Goal: Transaction & Acquisition: Purchase product/service

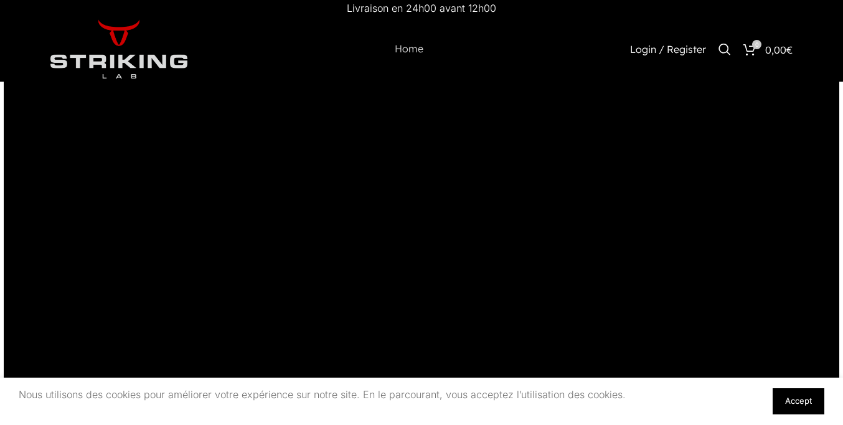
click at [798, 401] on link "Accept" at bounding box center [799, 401] width 52 height 26
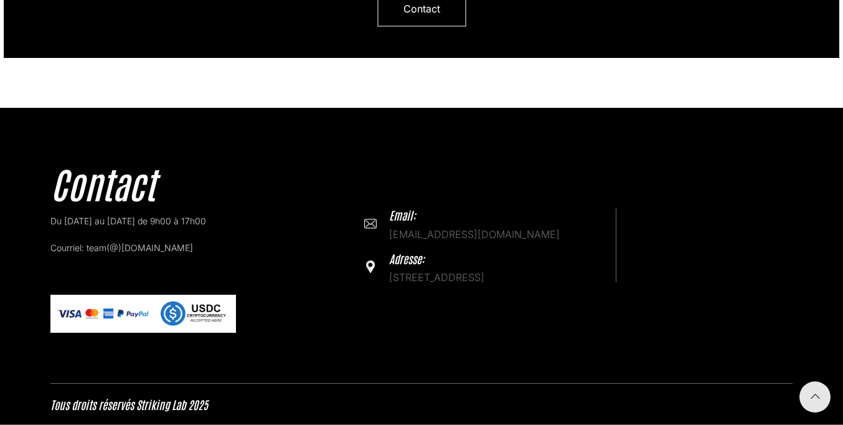
scroll to position [3825, 0]
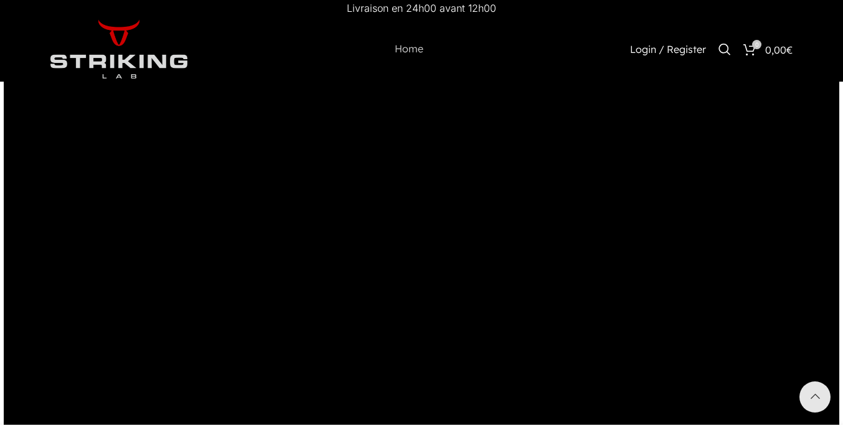
scroll to position [3752, 0]
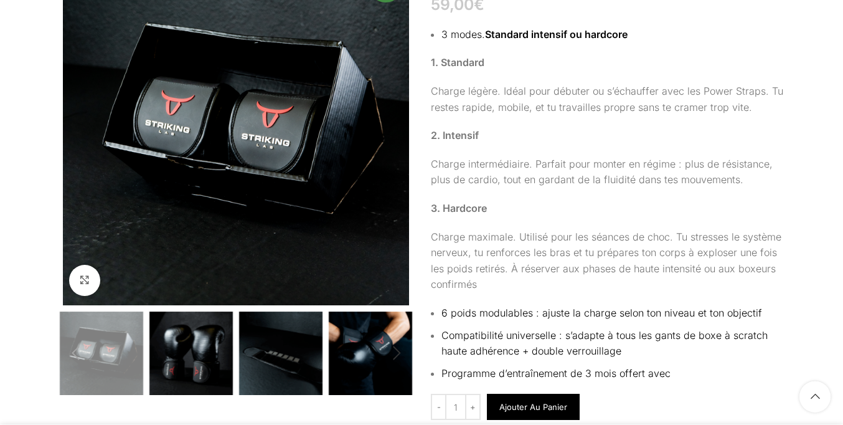
click at [533, 412] on button "Ajouter au panier" at bounding box center [533, 407] width 93 height 26
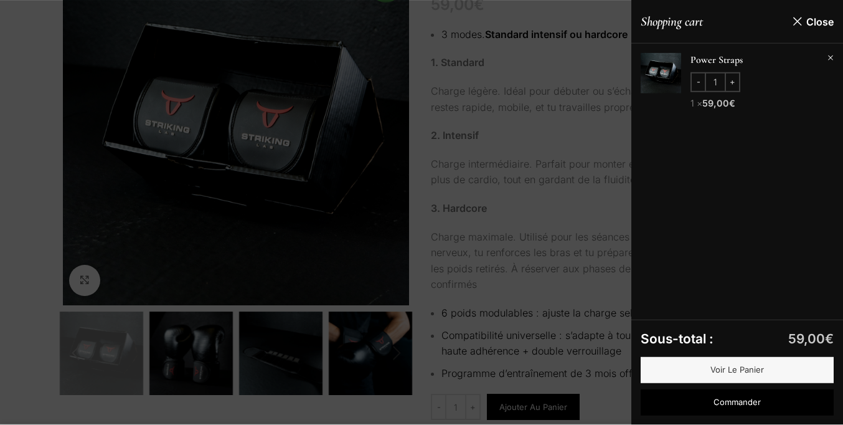
click at [422, 212] on div at bounding box center [421, 212] width 843 height 425
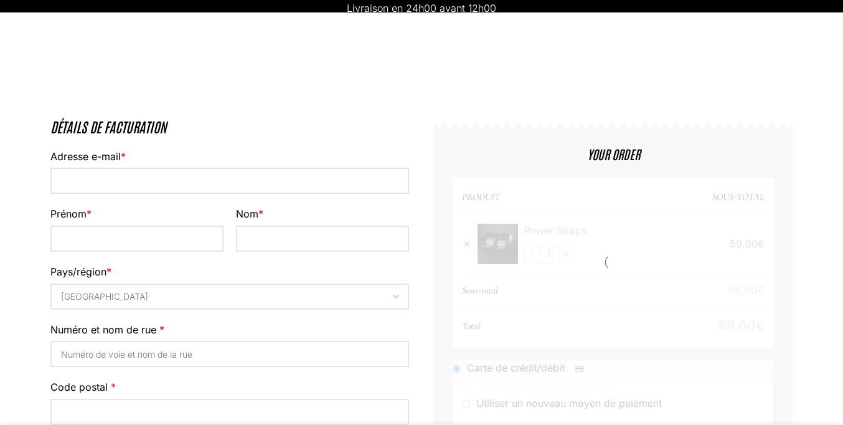
select select "VD"
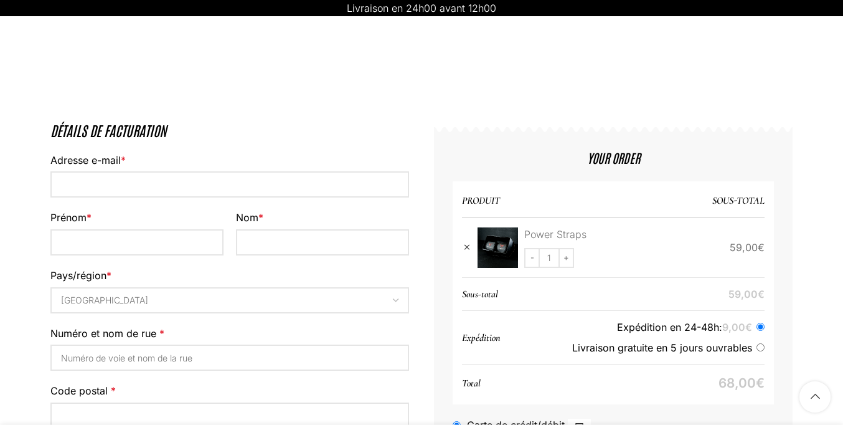
scroll to position [74, 0]
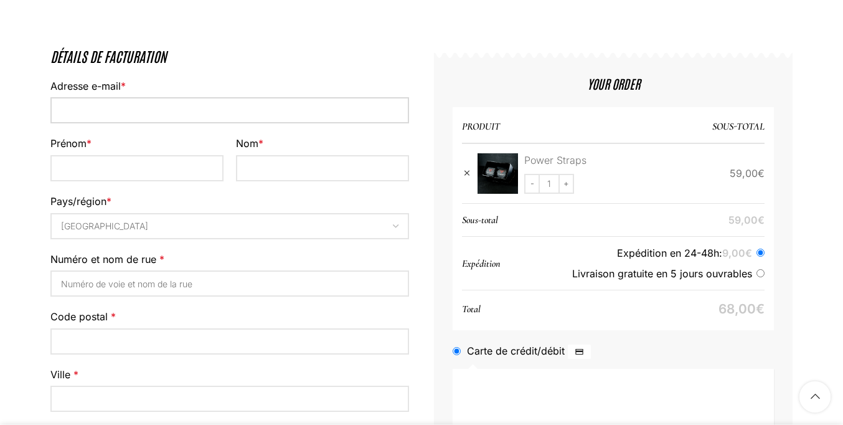
click at [230, 123] on input "Adresse e-mail *" at bounding box center [229, 110] width 359 height 26
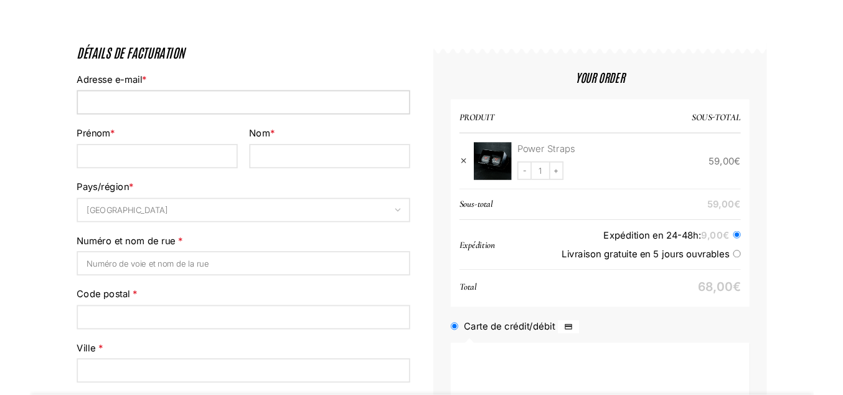
scroll to position [0, 0]
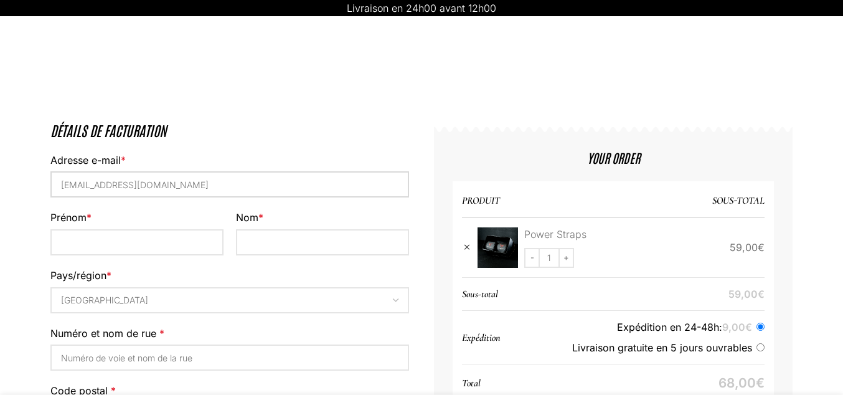
type input "mail8446439@protonmail.com"
click at [137, 229] on input "Prénom *" at bounding box center [136, 242] width 173 height 26
type input "Luca"
click at [323, 229] on input "Nom *" at bounding box center [322, 242] width 173 height 26
type input "Frei"
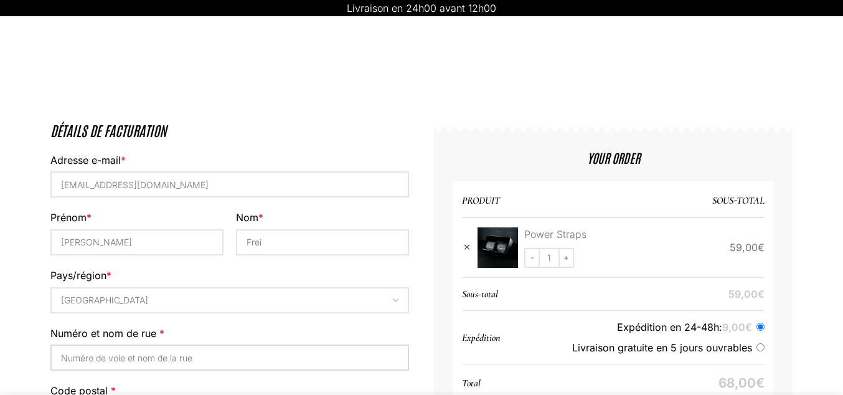
click at [230, 344] on input "Numéro et nom de rue *" at bounding box center [229, 357] width 359 height 26
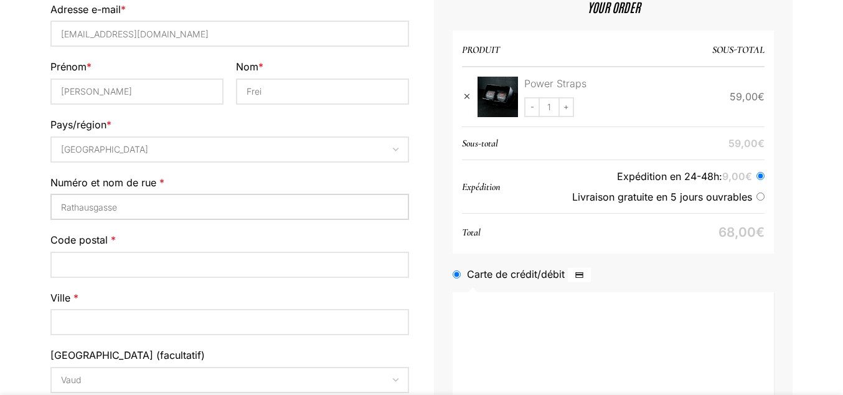
type input "Rathausgasse"
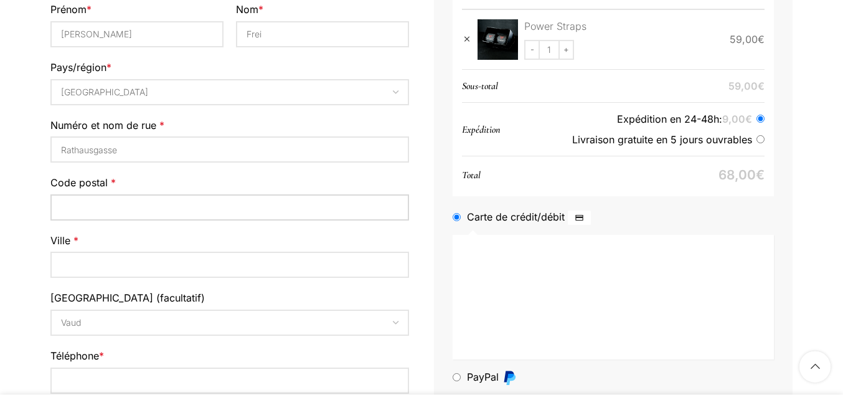
click at [230, 207] on input "Code postal *" at bounding box center [229, 207] width 359 height 26
type input "3011"
click at [230, 367] on input "Téléphone *" at bounding box center [229, 380] width 359 height 26
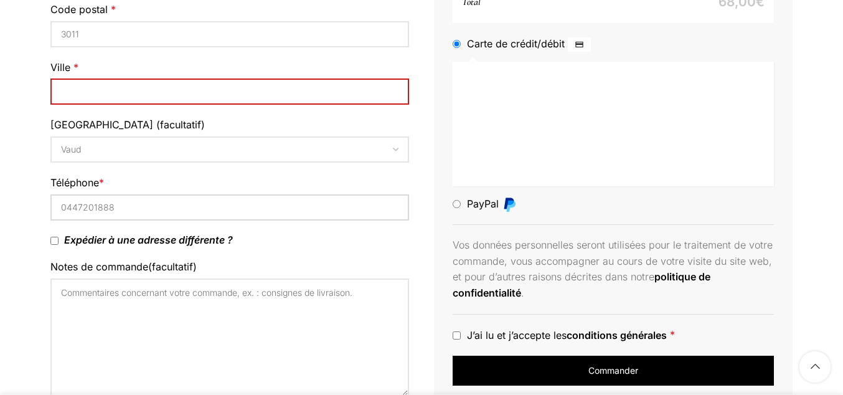
type input "0447201888"
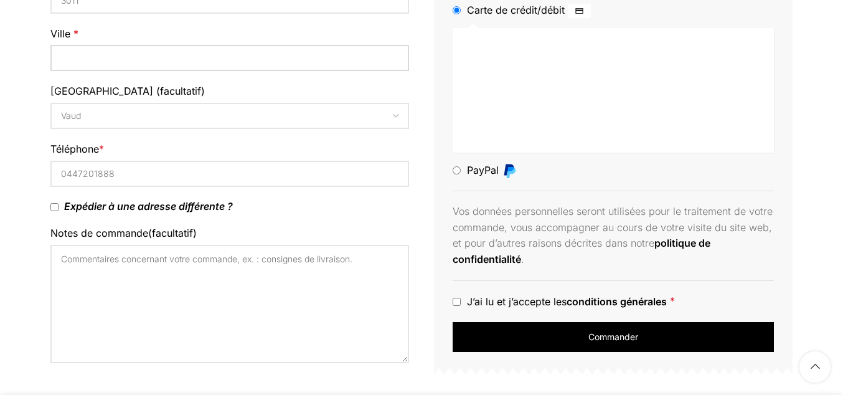
click at [230, 71] on input "Ville *" at bounding box center [229, 58] width 359 height 26
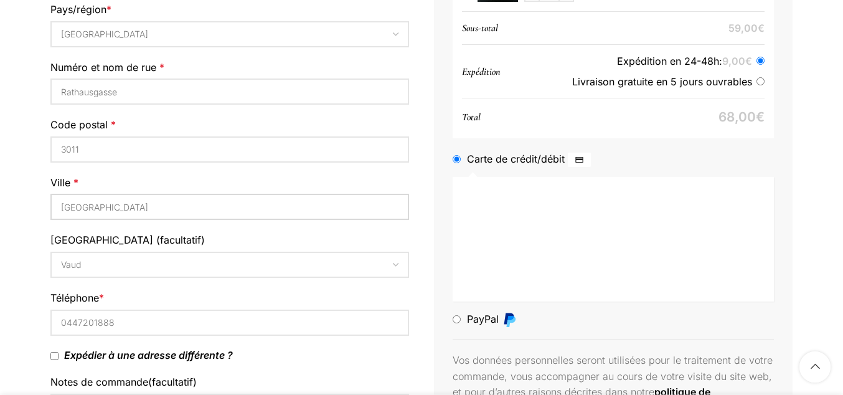
type input "Bern"
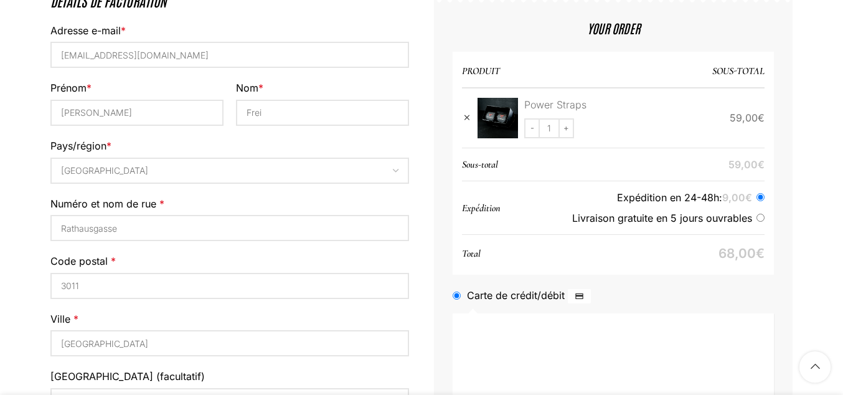
scroll to position [149, 0]
